Goal: Transaction & Acquisition: Purchase product/service

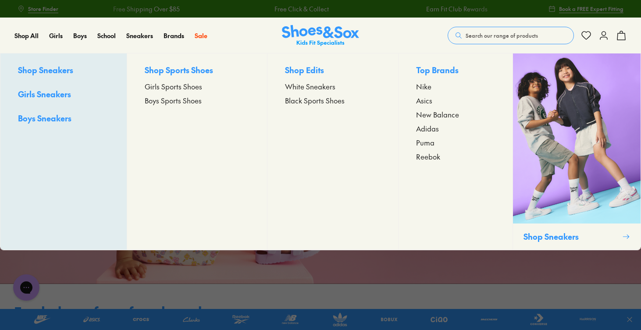
click at [63, 121] on span "Boys Sneakers" at bounding box center [44, 118] width 53 height 11
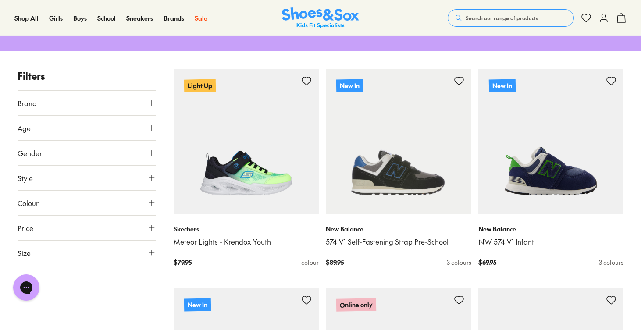
scroll to position [123, 0]
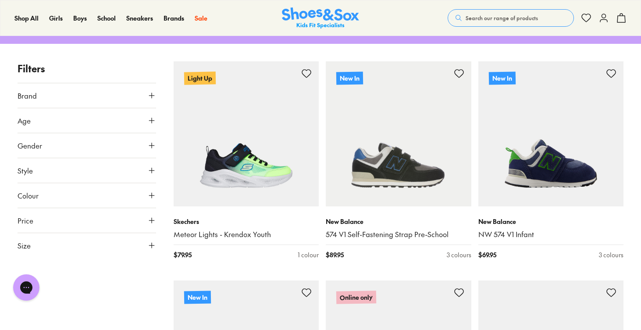
click at [153, 191] on icon at bounding box center [151, 195] width 9 height 9
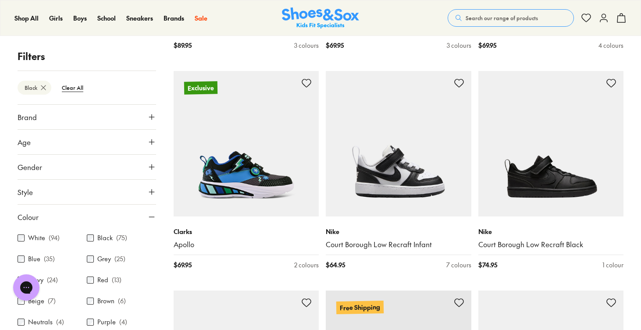
scroll to position [338, 0]
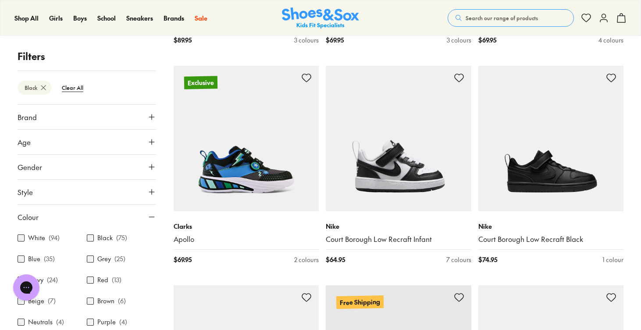
click at [148, 218] on icon at bounding box center [151, 217] width 9 height 9
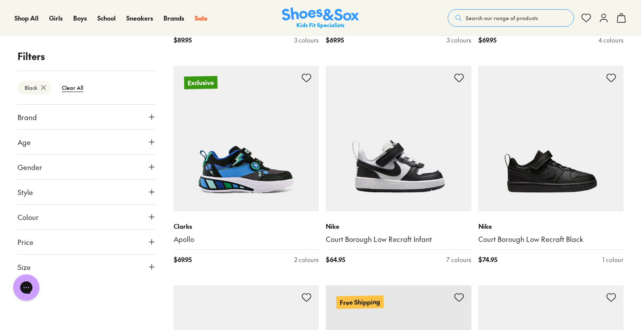
click at [149, 265] on icon at bounding box center [151, 267] width 9 height 9
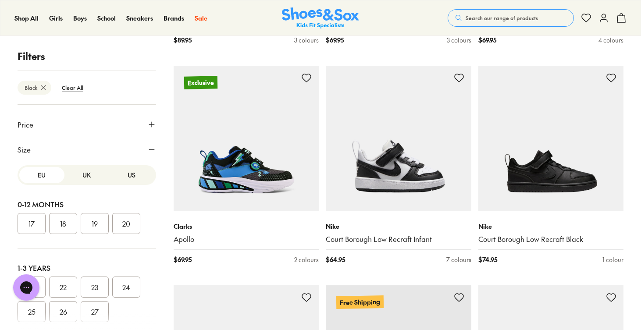
scroll to position [117, 0]
click at [128, 174] on button "US" at bounding box center [131, 175] width 45 height 16
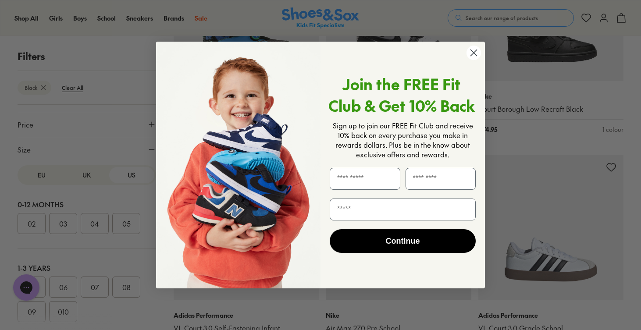
scroll to position [469, 0]
click at [474, 55] on circle "Close dialog" at bounding box center [473, 53] width 14 height 14
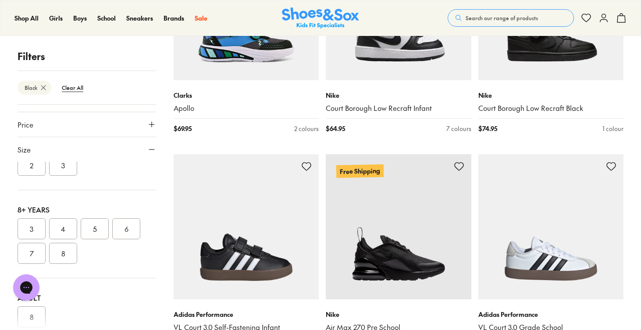
scroll to position [249, 0]
click at [126, 213] on button "6" at bounding box center [126, 213] width 28 height 21
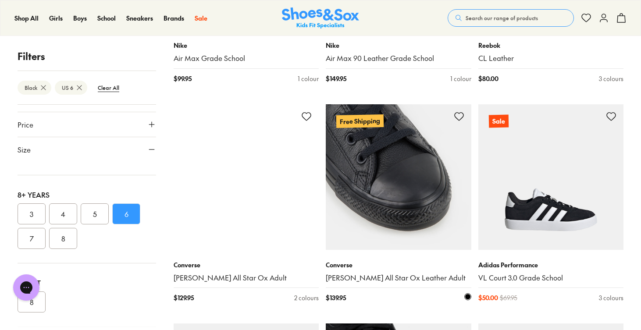
scroll to position [715, 0]
